Goal: Book appointment/travel/reservation

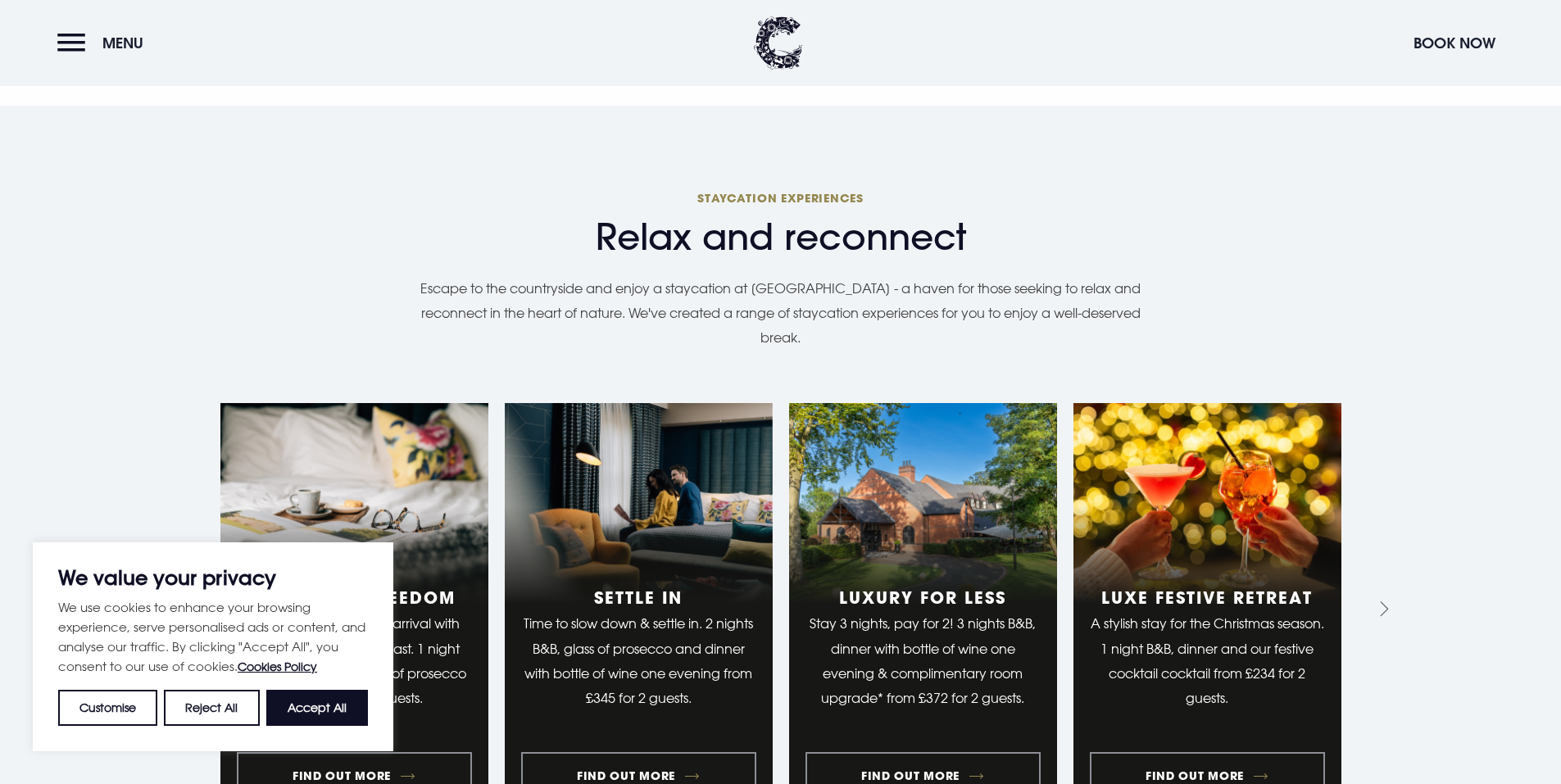
scroll to position [1955, 0]
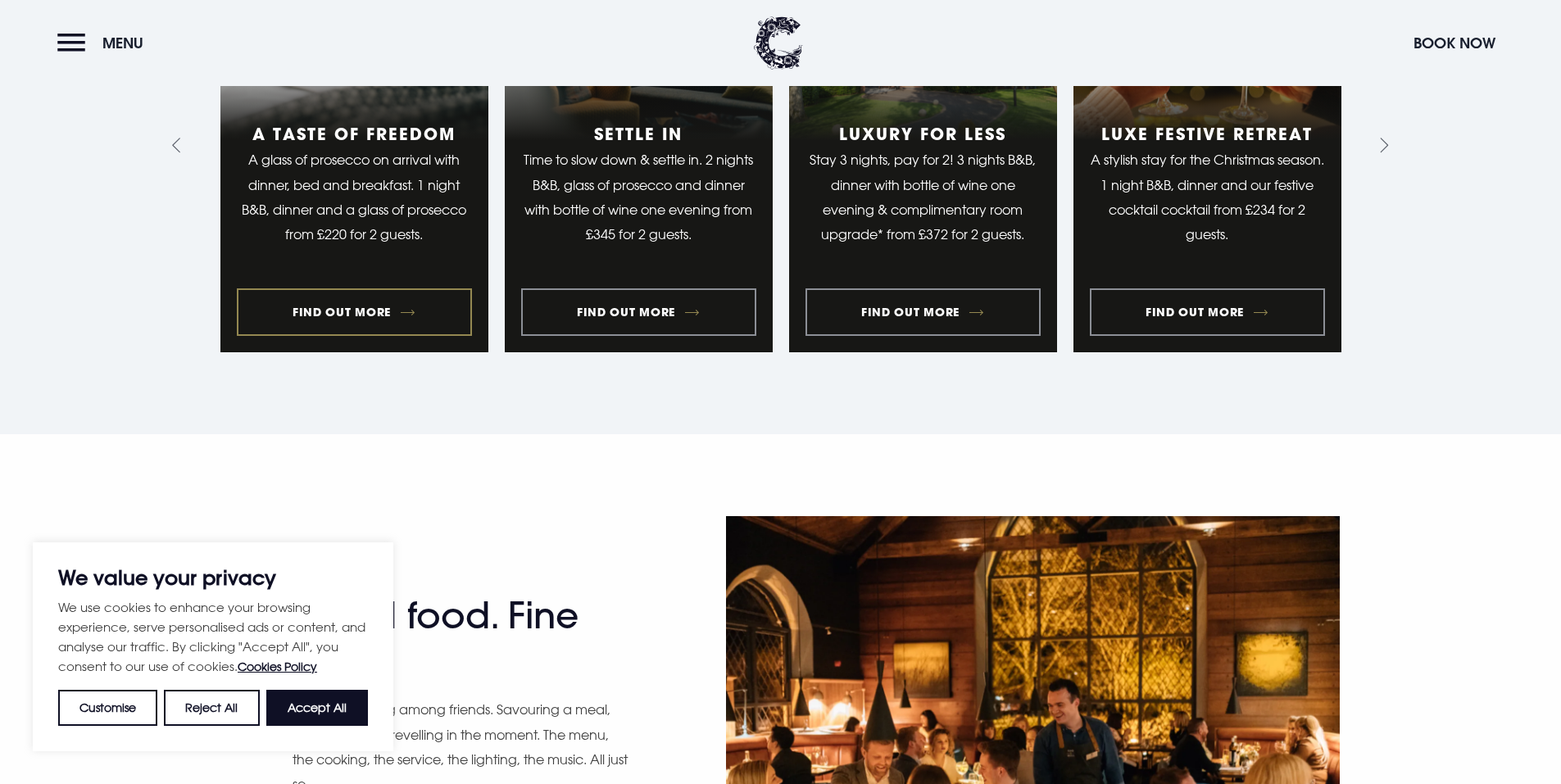
click at [372, 277] on link "1 of 10" at bounding box center [354, 146] width 268 height 413
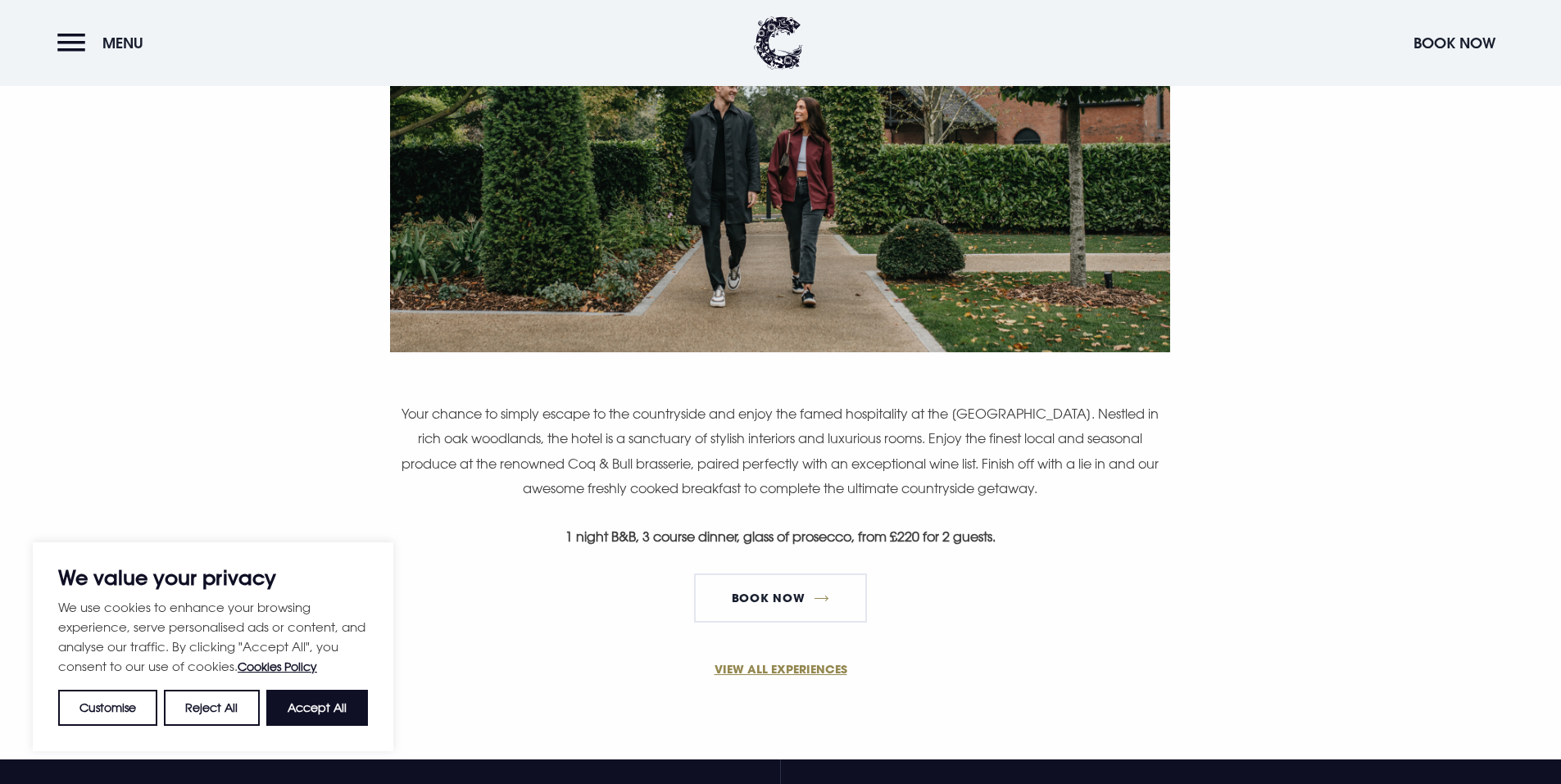
scroll to position [989, 0]
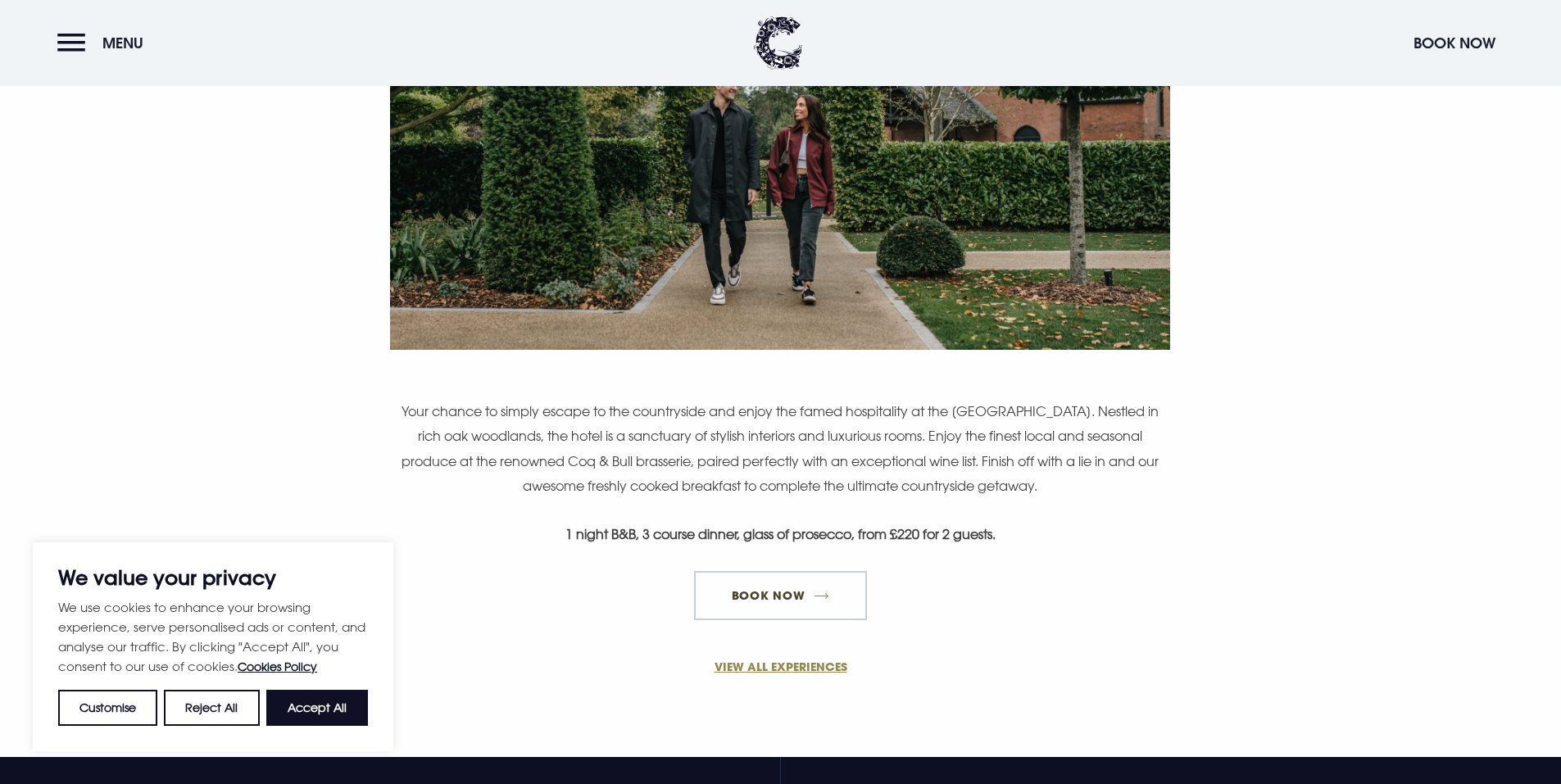
click at [750, 603] on link "Book Now" at bounding box center [780, 595] width 172 height 49
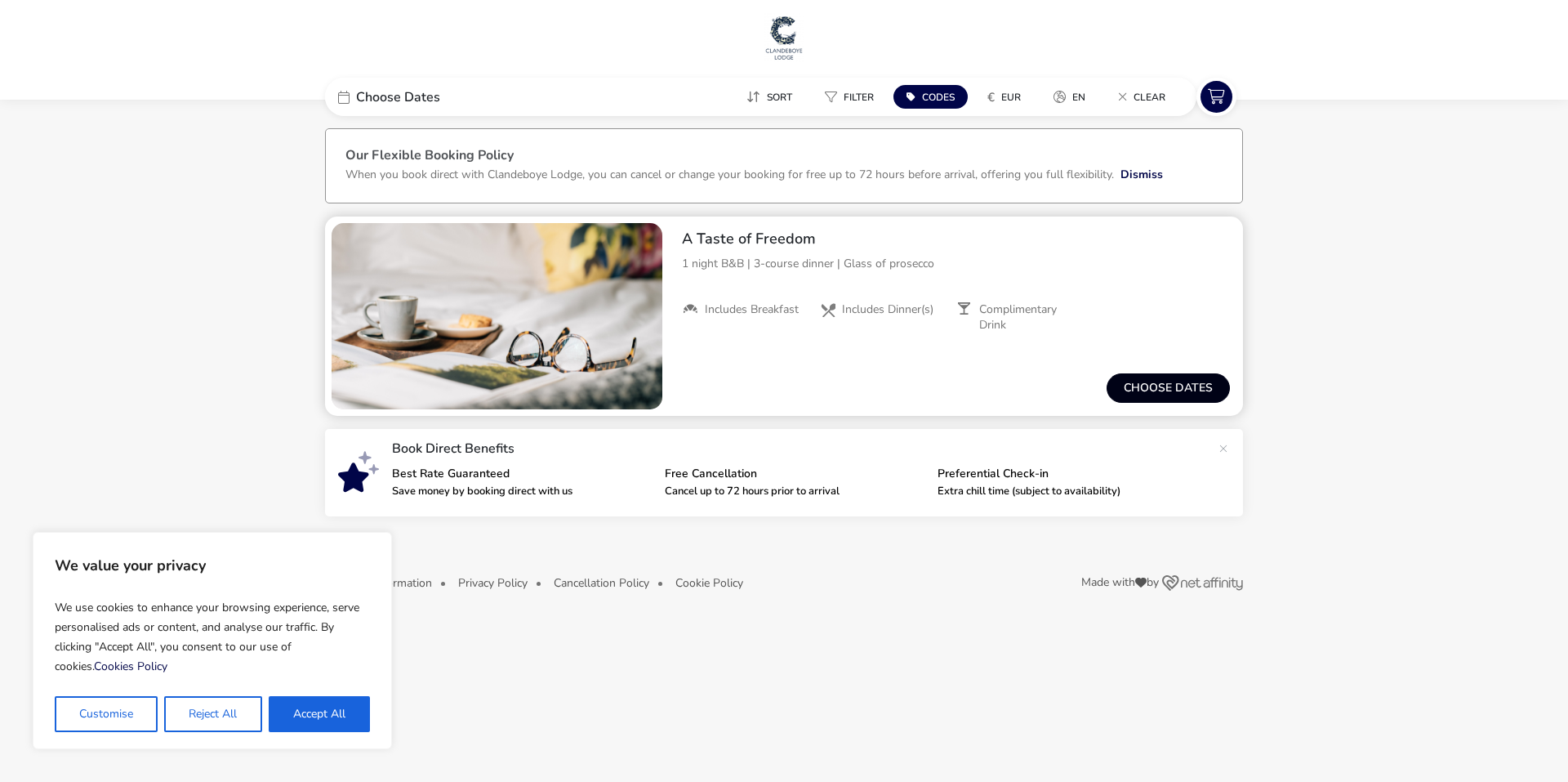
click at [1180, 391] on button "Choose dates" at bounding box center [1168, 388] width 124 height 30
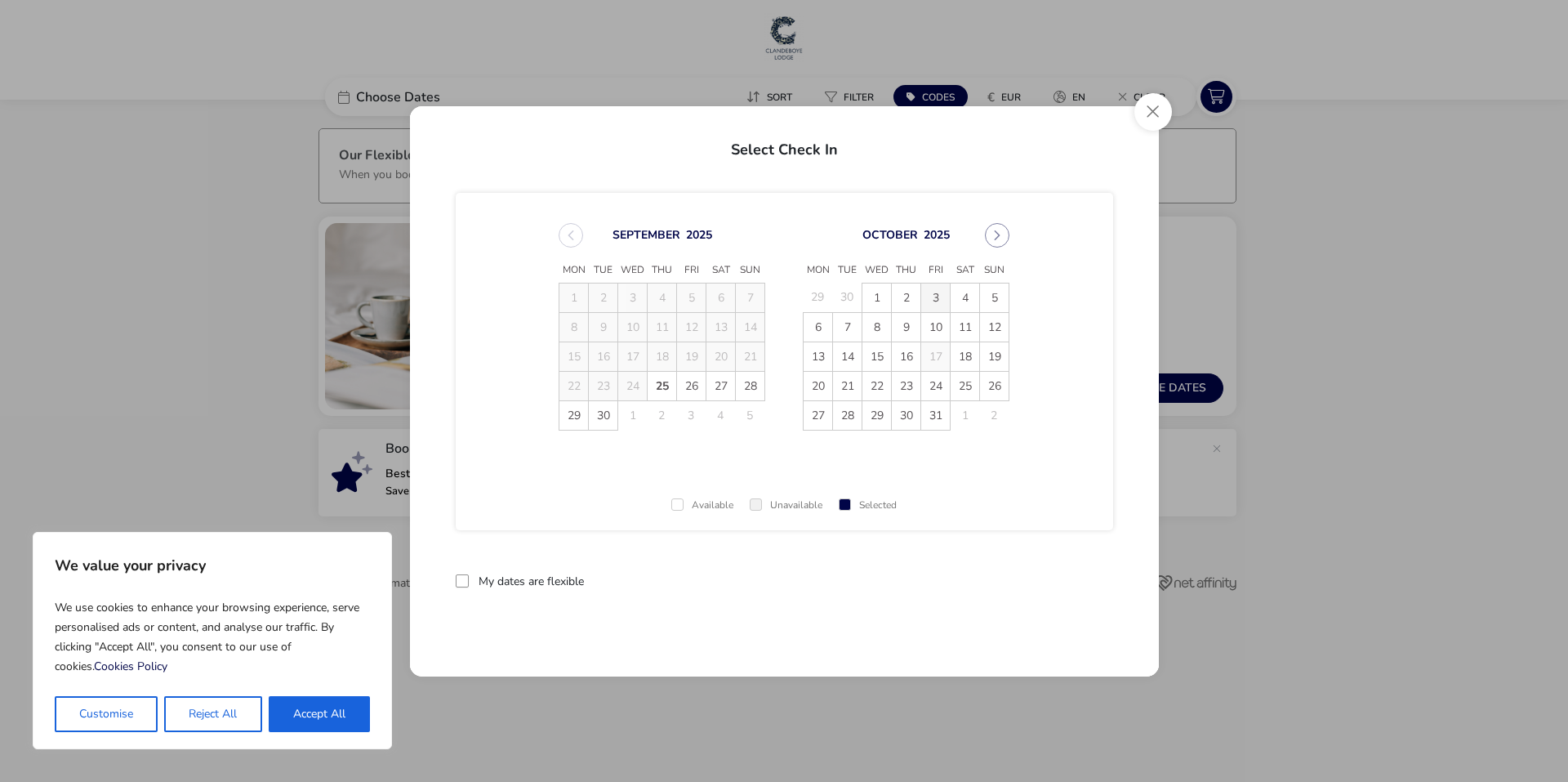
click at [941, 297] on span "3" at bounding box center [935, 297] width 29 height 29
click at [963, 297] on span "4" at bounding box center [964, 297] width 29 height 29
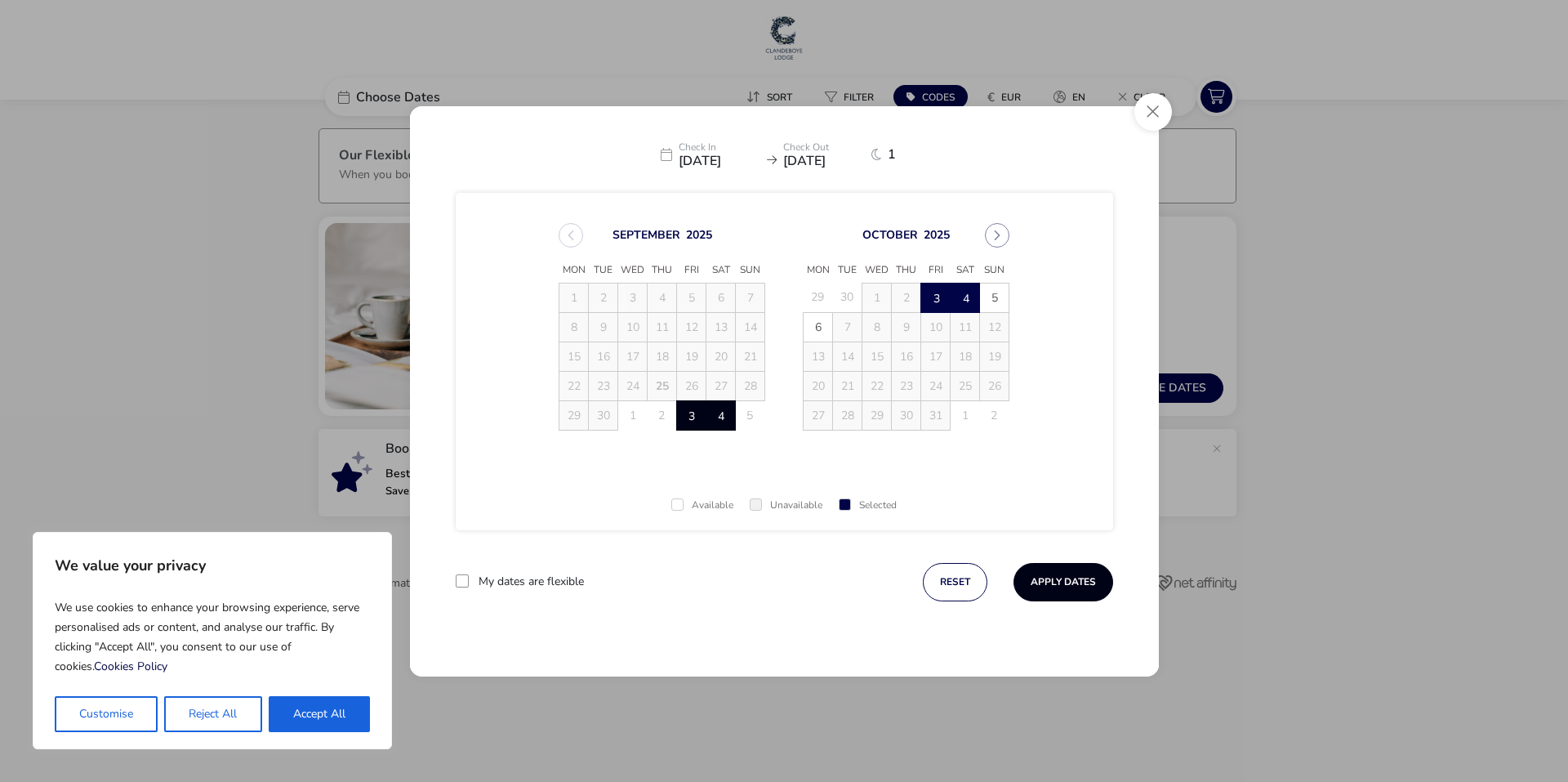
click at [1050, 579] on button "Apply Dates" at bounding box center [1063, 582] width 100 height 38
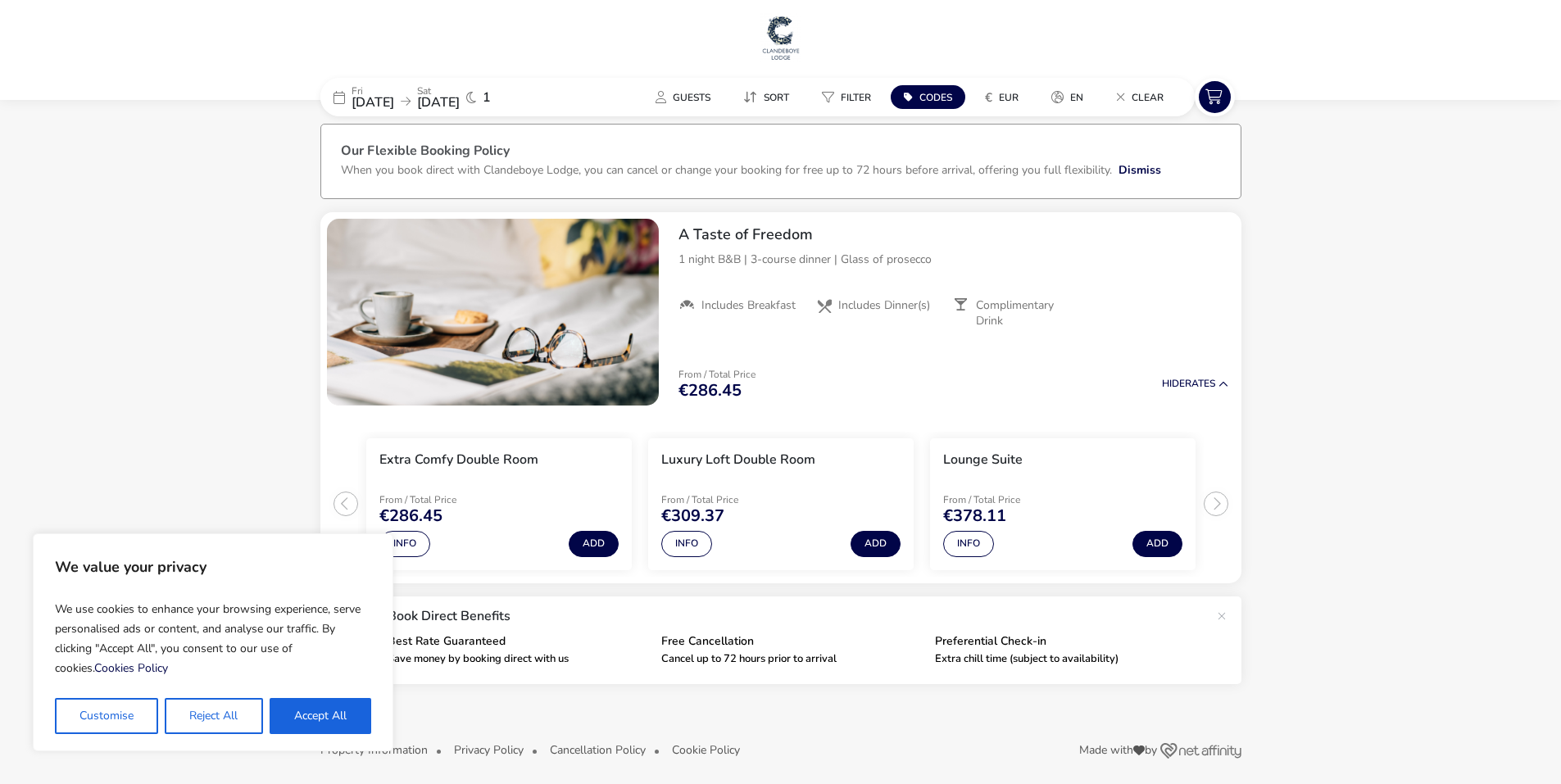
scroll to position [12, 0]
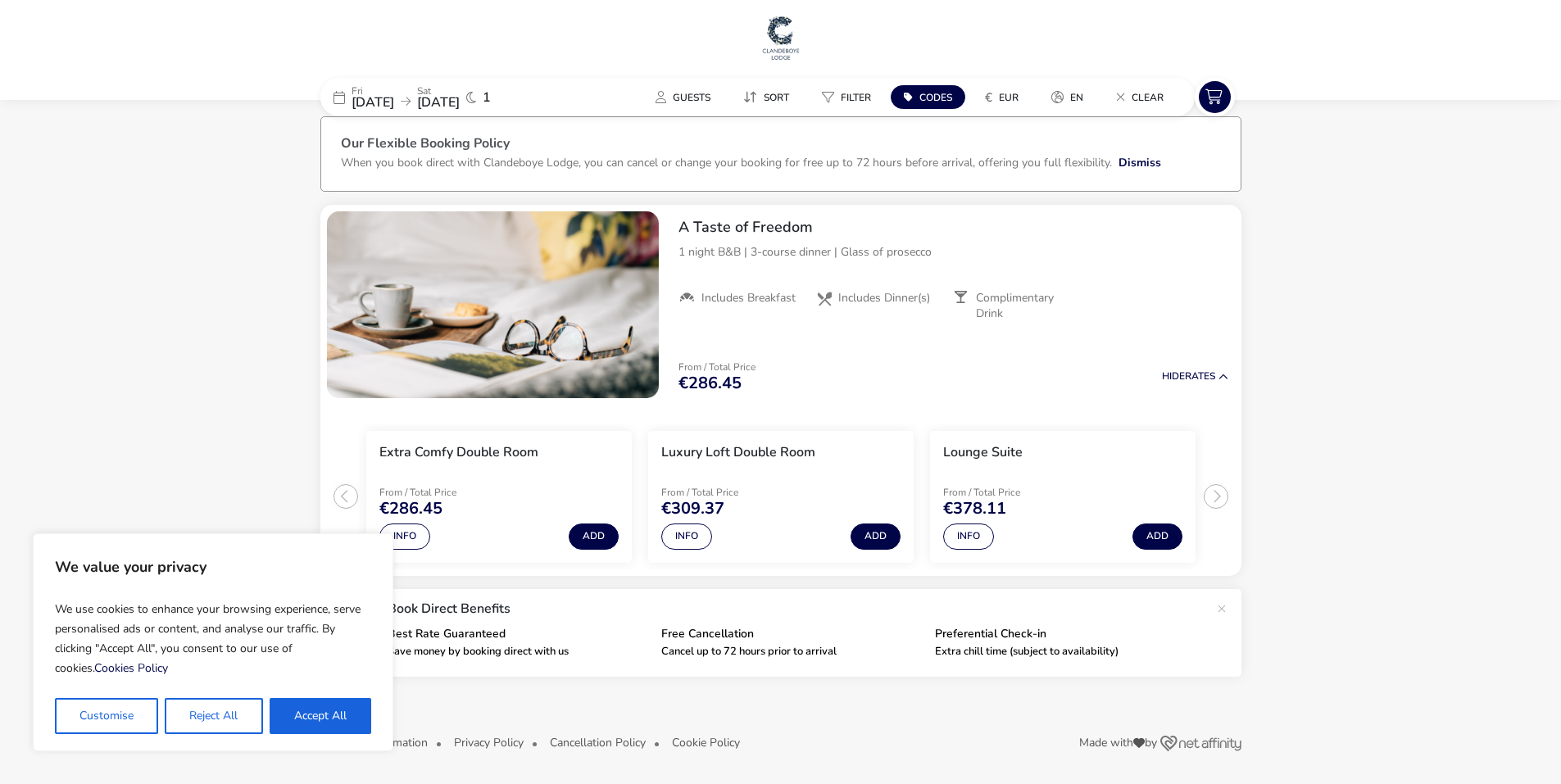
click at [926, 91] on span "Codes" at bounding box center [935, 97] width 33 height 13
type input "RORY20"
